Goal: Transaction & Acquisition: Subscribe to service/newsletter

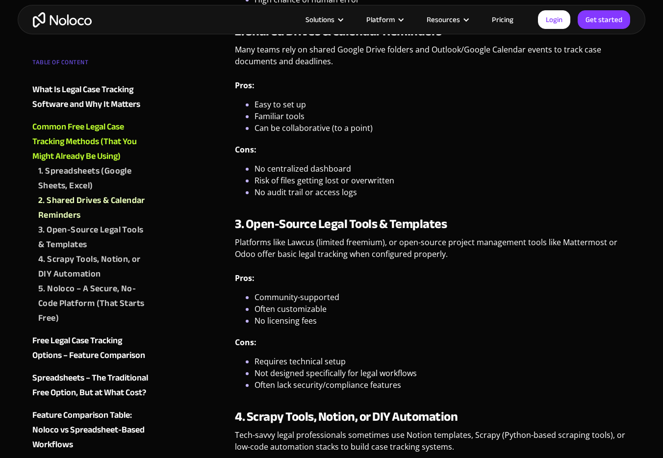
scroll to position [1539, 0]
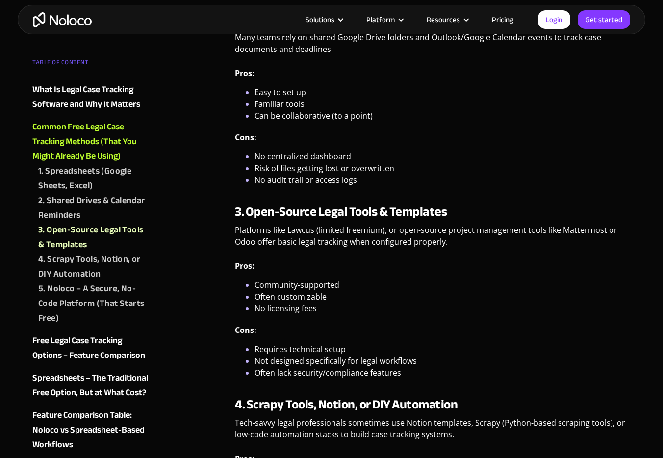
click at [298, 231] on p "Platforms like Lawcus (limited freemium), or open-source project management too…" at bounding box center [433, 239] width 396 height 31
copy p "Lawcus"
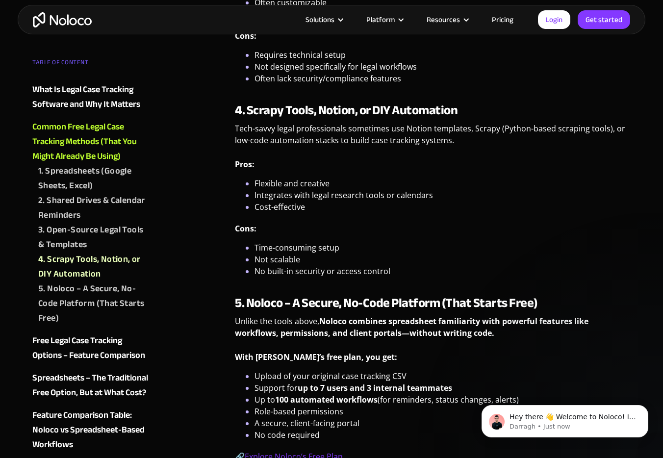
scroll to position [1932, 0]
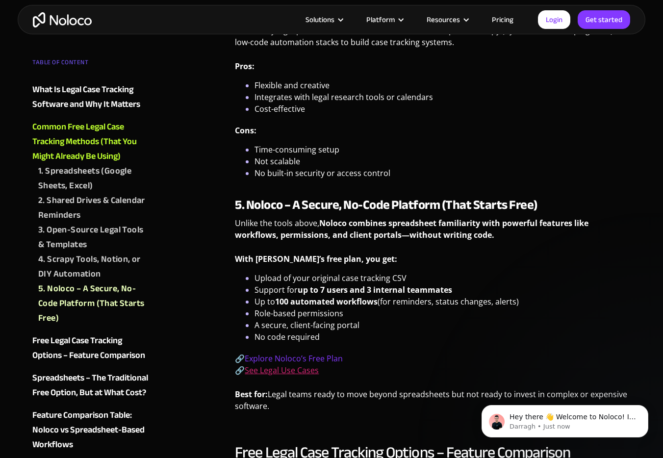
click at [308, 371] on link "See Legal Use Cases" at bounding box center [282, 370] width 74 height 11
click at [328, 361] on link "Explore Noloco’s Free Plan" at bounding box center [294, 358] width 98 height 11
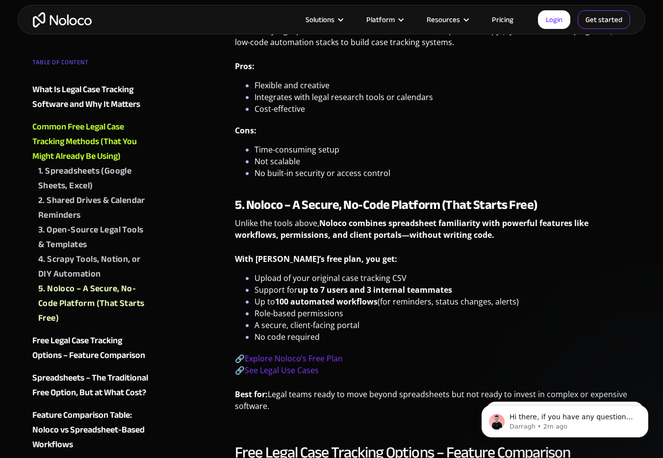
click at [607, 25] on link "Get started" at bounding box center [604, 19] width 52 height 19
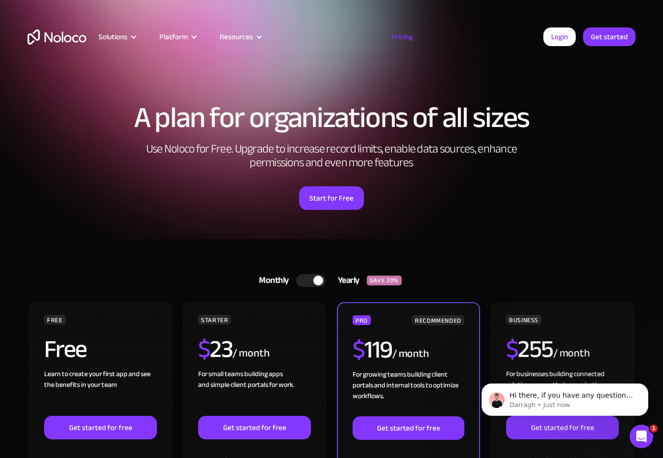
click at [148, 283] on div "Monthly Yearly SAVE 20% Monthly Yearly SAVE 20%" at bounding box center [331, 281] width 608 height 24
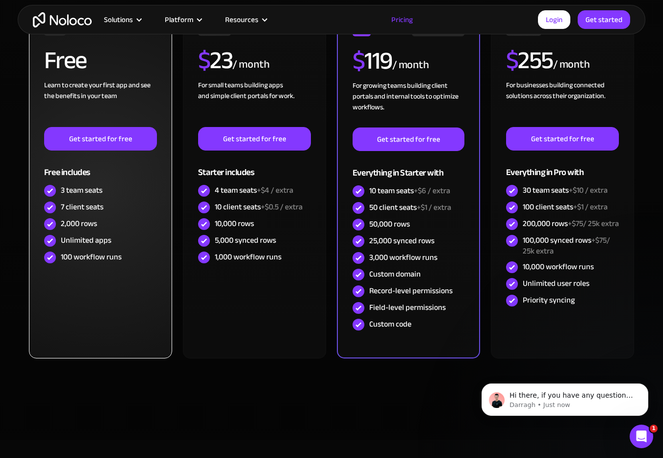
scroll to position [294, 0]
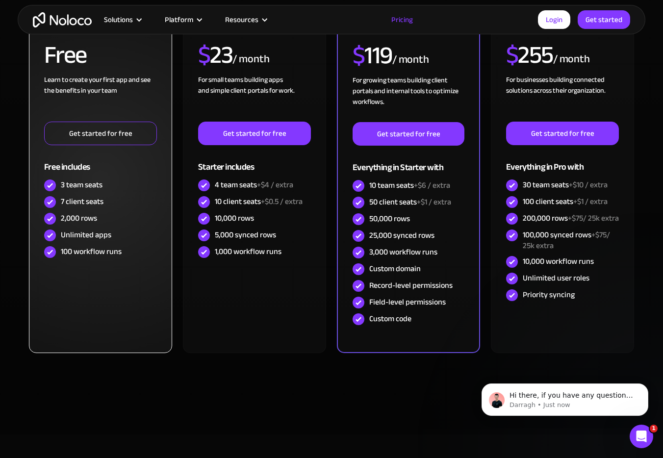
click at [114, 133] on link "Get started for free" at bounding box center [100, 134] width 113 height 24
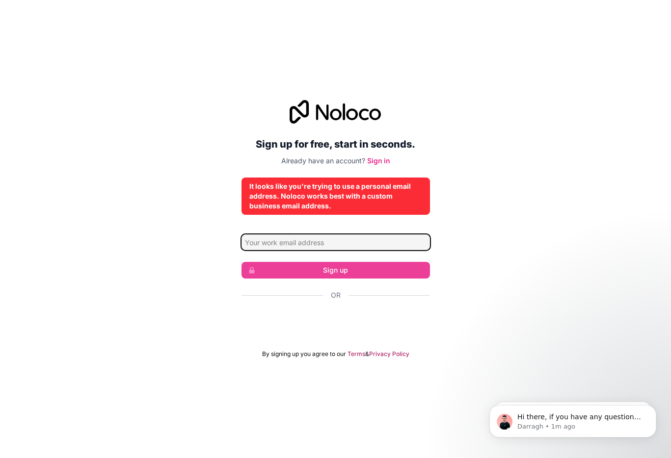
click at [403, 242] on input "Email address" at bounding box center [335, 242] width 188 height 16
type input "mh.richterlaw@gmail.com"
click at [303, 199] on div "It looks like you're trying to use a personal email address. Noloco works best …" at bounding box center [335, 195] width 173 height 29
